Goal: Task Accomplishment & Management: Use online tool/utility

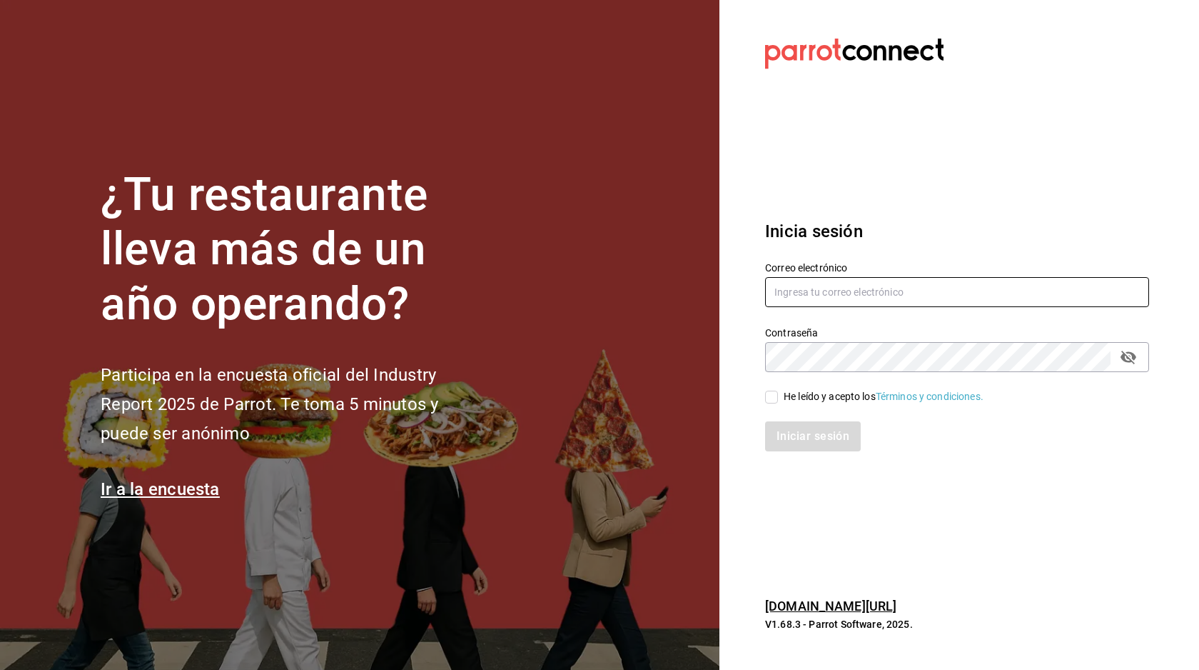
type input "[EMAIL_ADDRESS][DOMAIN_NAME]"
click at [776, 398] on input "He leído y acepto los Términos y condiciones." at bounding box center [771, 397] width 13 height 13
checkbox input "true"
click at [1124, 356] on icon "passwordField" at bounding box center [1129, 358] width 16 height 14
click at [819, 436] on button "Iniciar sesión" at bounding box center [813, 436] width 97 height 30
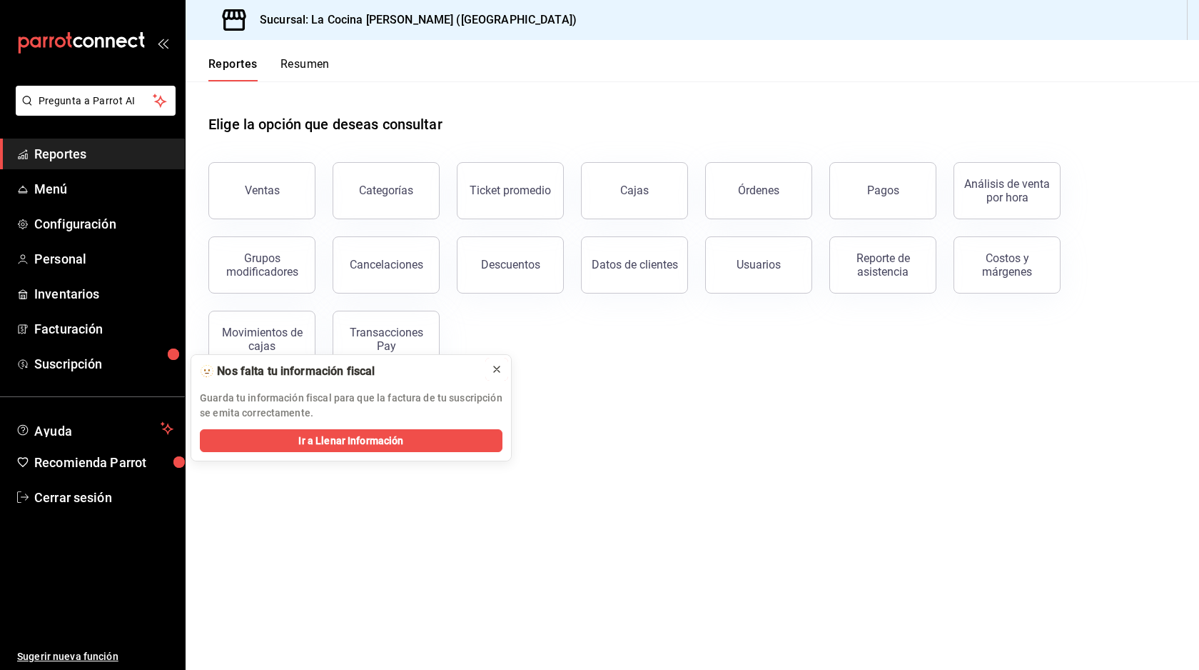
click at [498, 368] on icon at bounding box center [496, 368] width 11 height 11
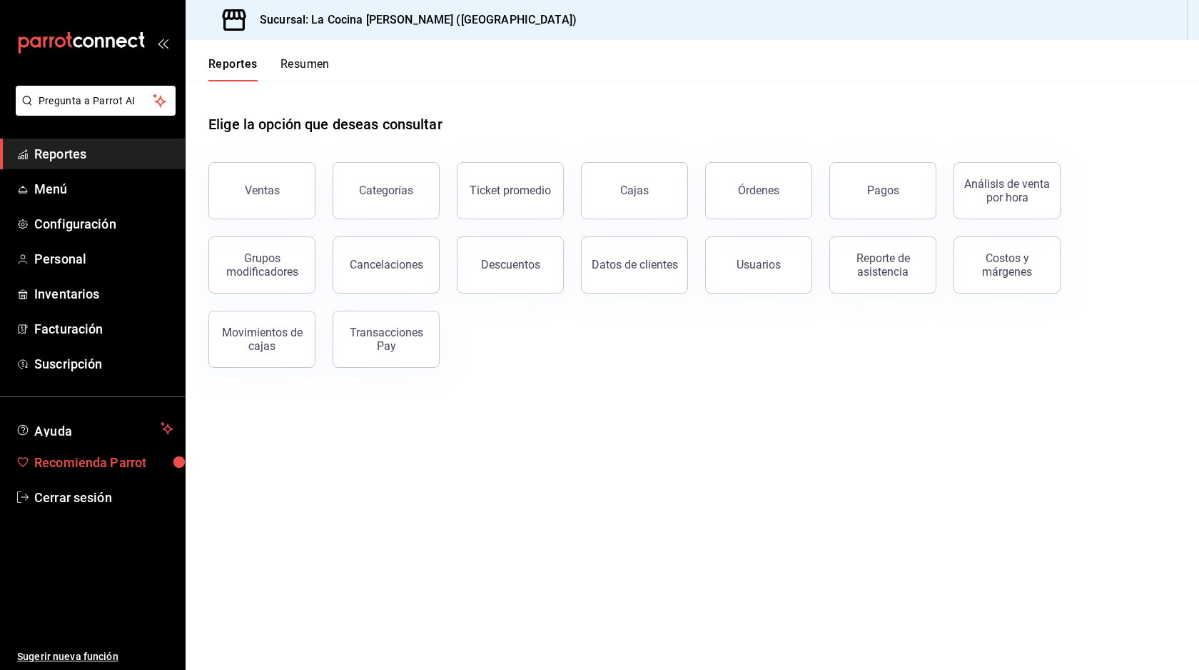
click at [142, 461] on span "Recomienda Parrot" at bounding box center [103, 462] width 139 height 19
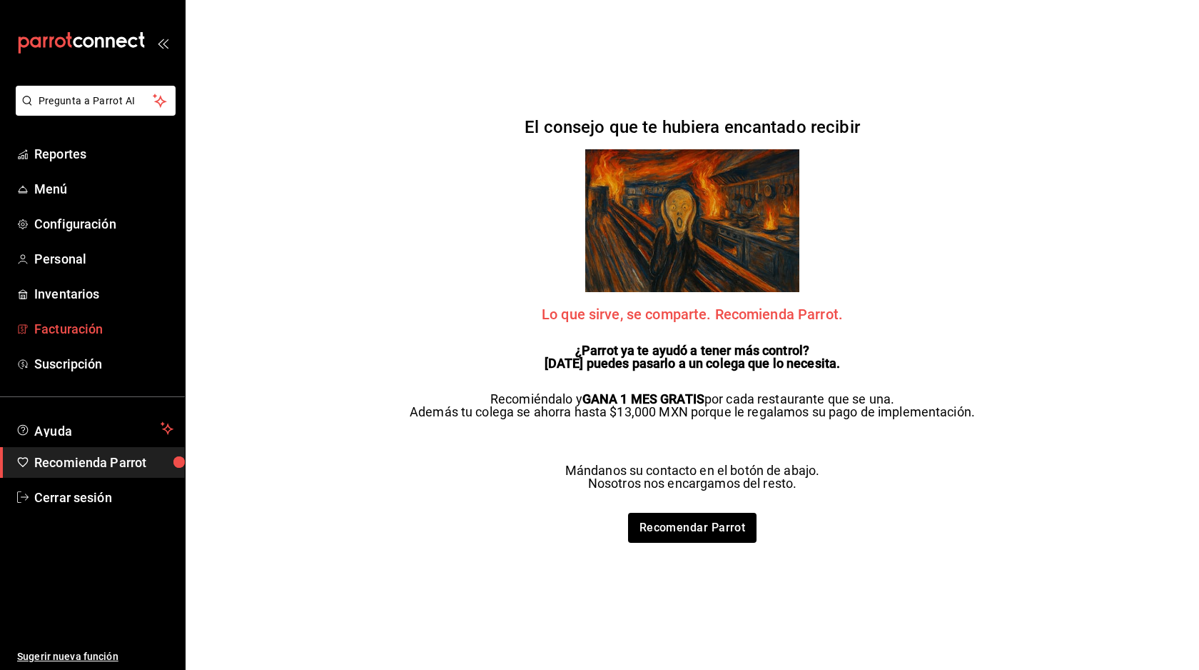
click at [113, 332] on span "Facturación" at bounding box center [103, 328] width 139 height 19
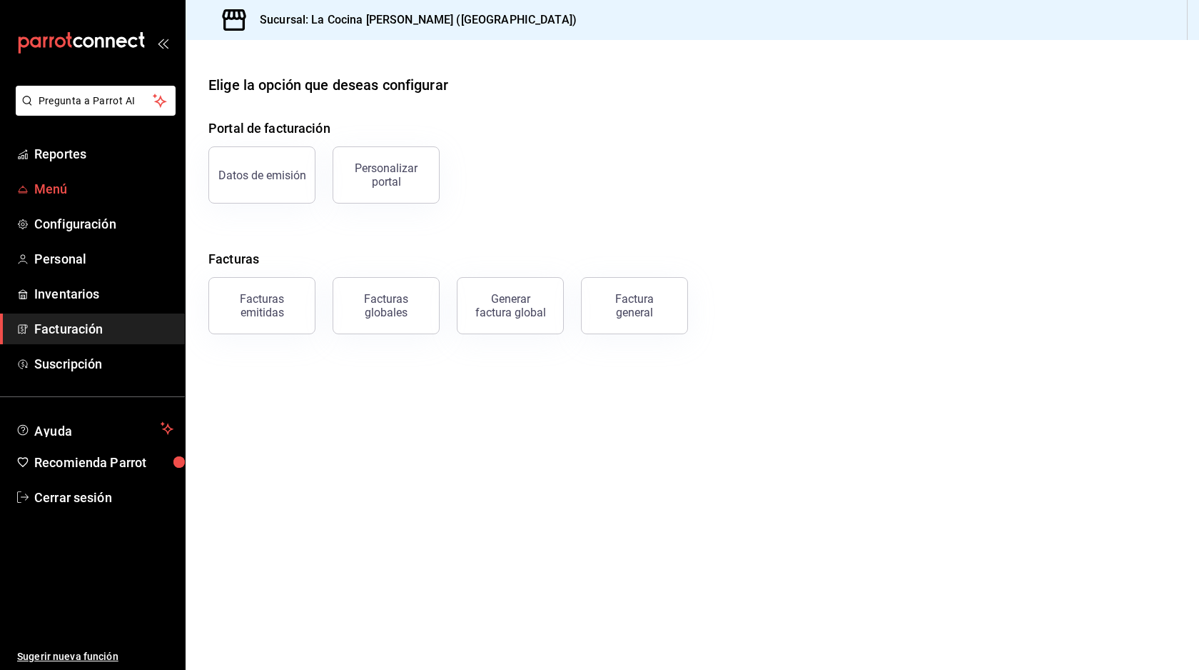
click at [72, 190] on span "Menú" at bounding box center [103, 188] width 139 height 19
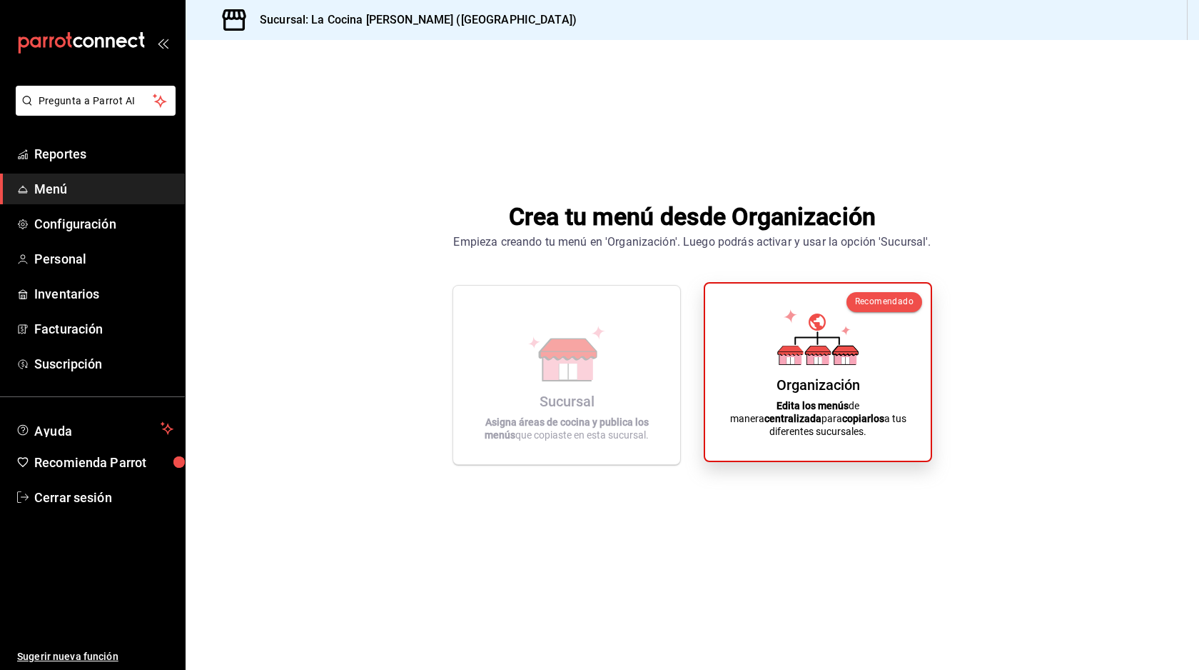
click at [845, 418] on p "Edita los menús de manera centralizada para copiarlos a tus diferentes sucursal…" at bounding box center [817, 418] width 191 height 39
